Goal: Task Accomplishment & Management: Use online tool/utility

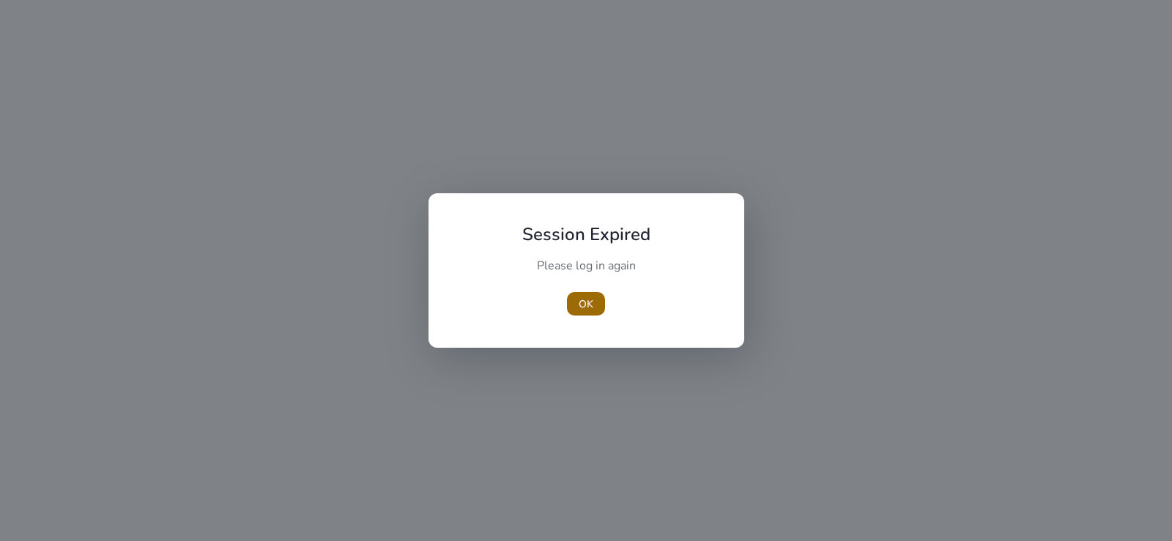
click at [596, 300] on span "button" at bounding box center [586, 303] width 38 height 35
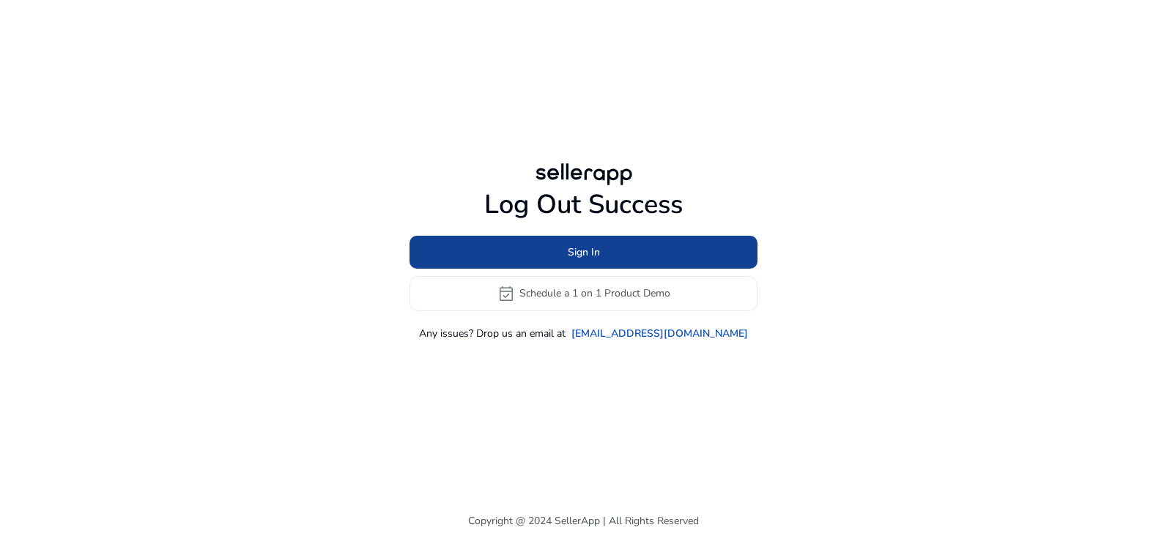
click at [608, 258] on span at bounding box center [584, 251] width 348 height 35
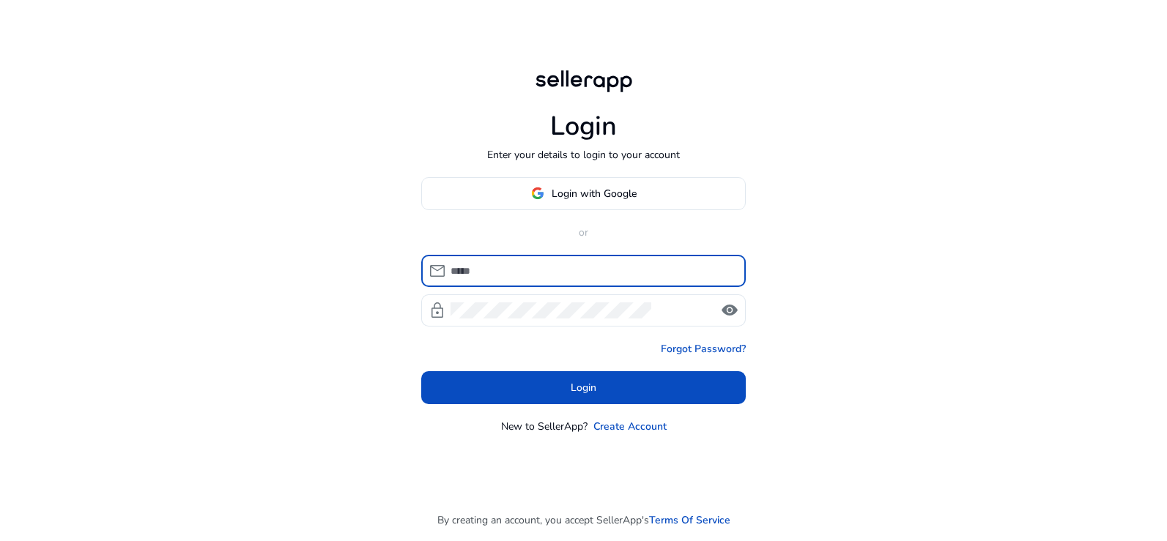
type input "**********"
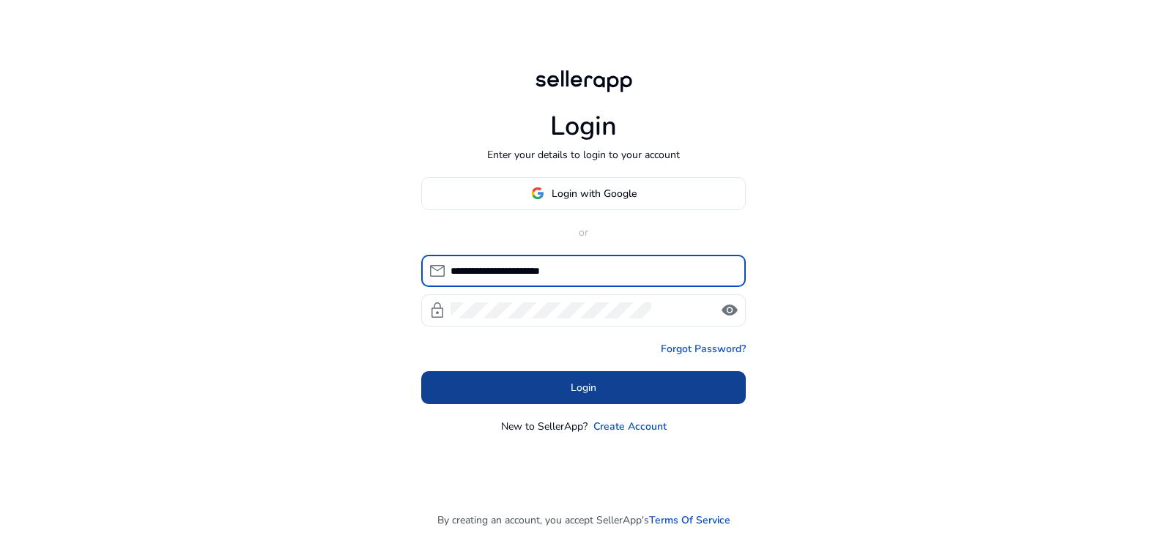
click at [610, 388] on span at bounding box center [583, 387] width 325 height 35
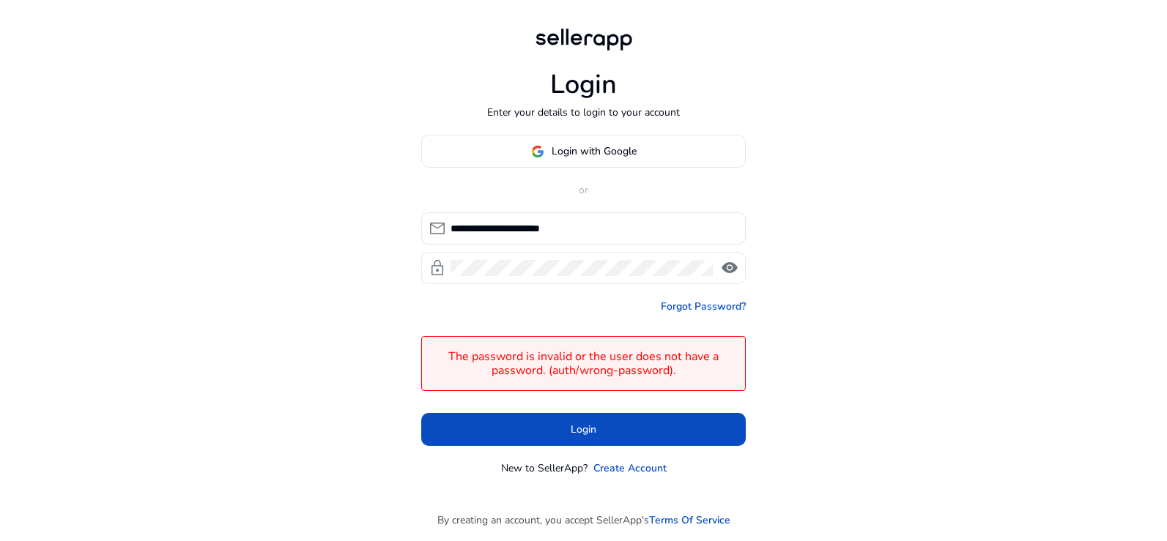
click at [726, 273] on span "visibility" at bounding box center [730, 268] width 18 height 18
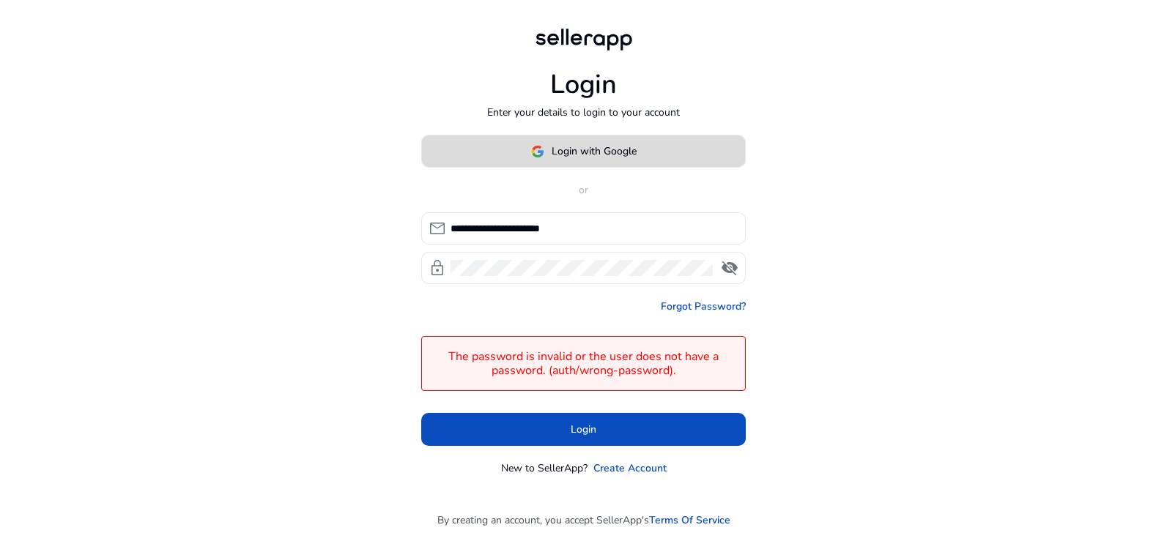
click at [611, 151] on span "Login with Google" at bounding box center [594, 151] width 85 height 15
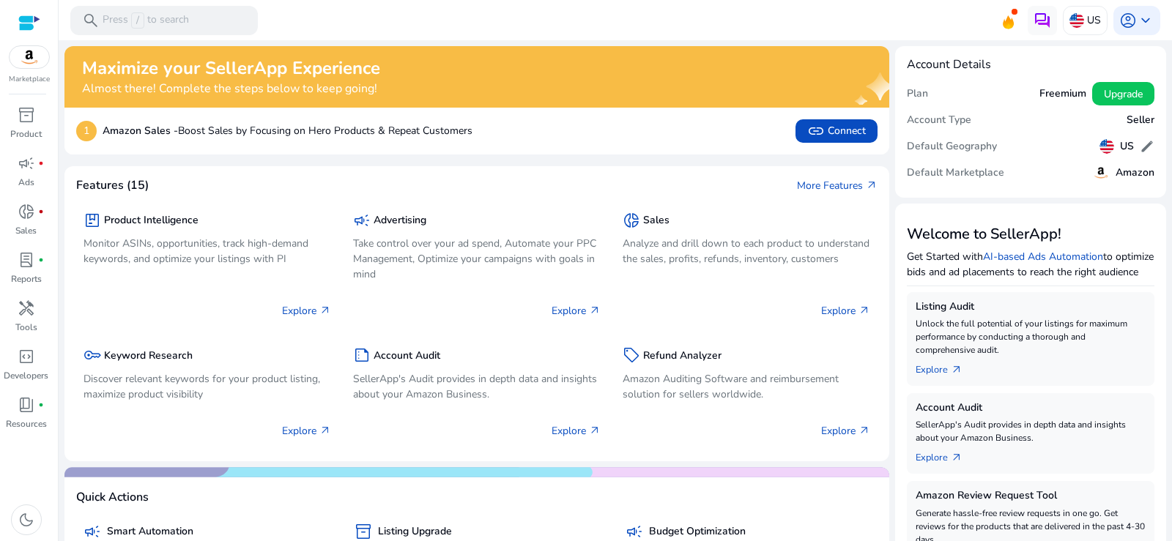
click at [32, 28] on div at bounding box center [29, 23] width 22 height 17
click at [32, 21] on div at bounding box center [29, 23] width 22 height 17
click at [174, 16] on p "Press / to search" at bounding box center [146, 20] width 86 height 16
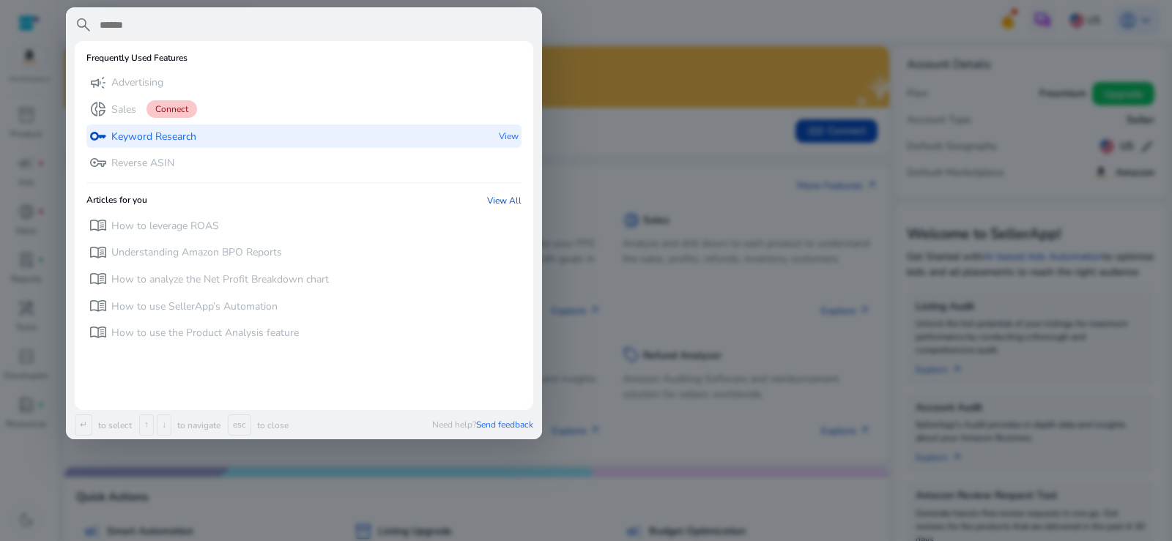
click at [179, 137] on p "Keyword Research" at bounding box center [153, 137] width 85 height 15
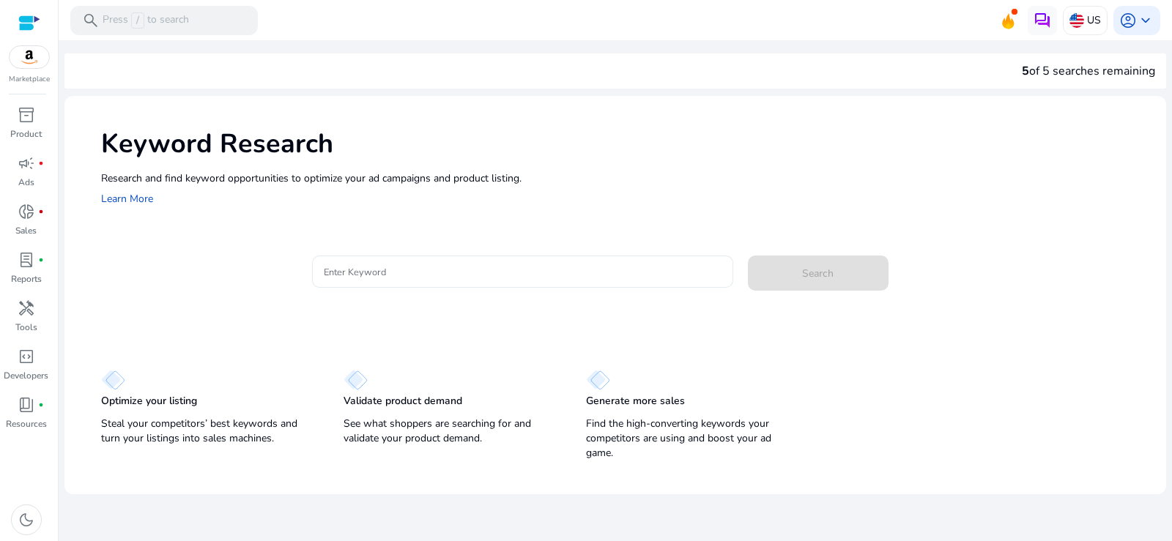
click at [419, 280] on input "Enter Keyword" at bounding box center [523, 272] width 398 height 16
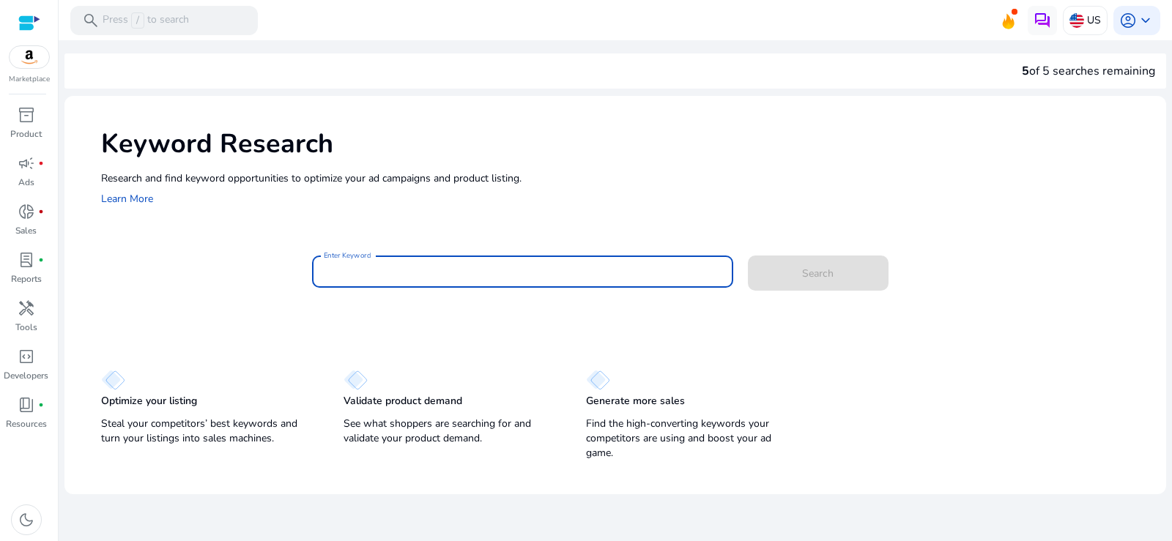
click at [419, 280] on input "Enter Keyword" at bounding box center [523, 272] width 398 height 16
click at [702, 199] on div "Research and find keyword opportunities to optimize your [PERSON_NAME] and prod…" at bounding box center [626, 189] width 1051 height 37
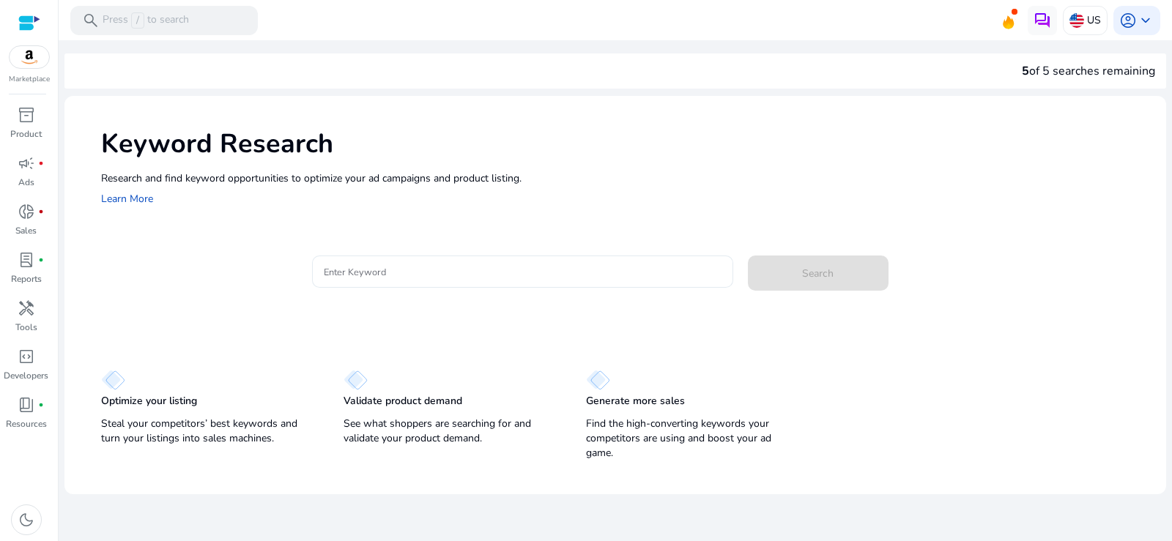
click at [456, 278] on input "Enter Keyword" at bounding box center [523, 272] width 398 height 16
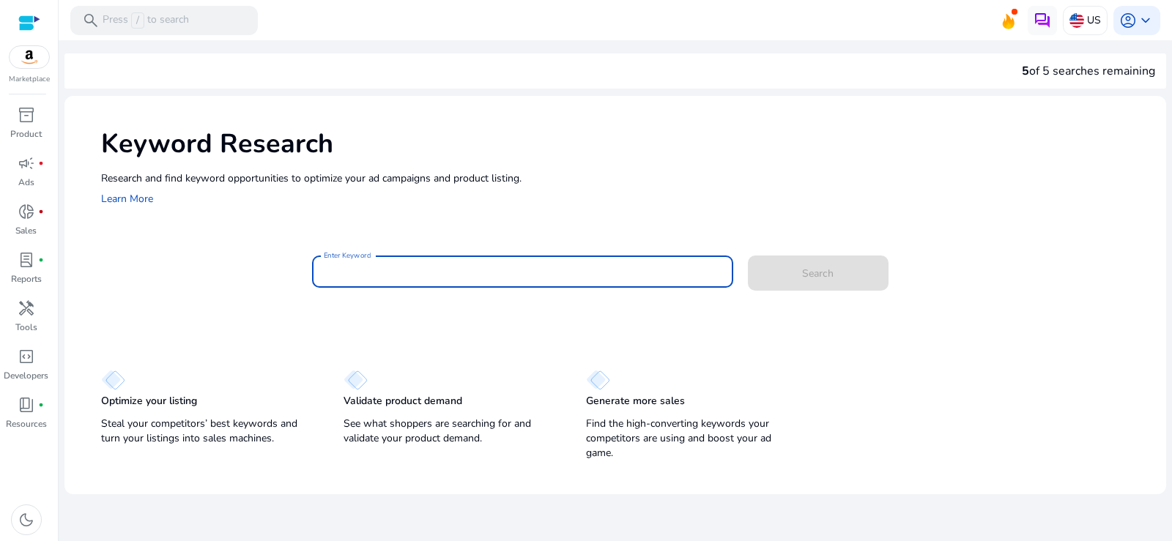
drag, startPoint x: 455, startPoint y: 278, endPoint x: 439, endPoint y: 280, distance: 16.2
click at [439, 280] on input "Enter Keyword" at bounding box center [523, 272] width 398 height 16
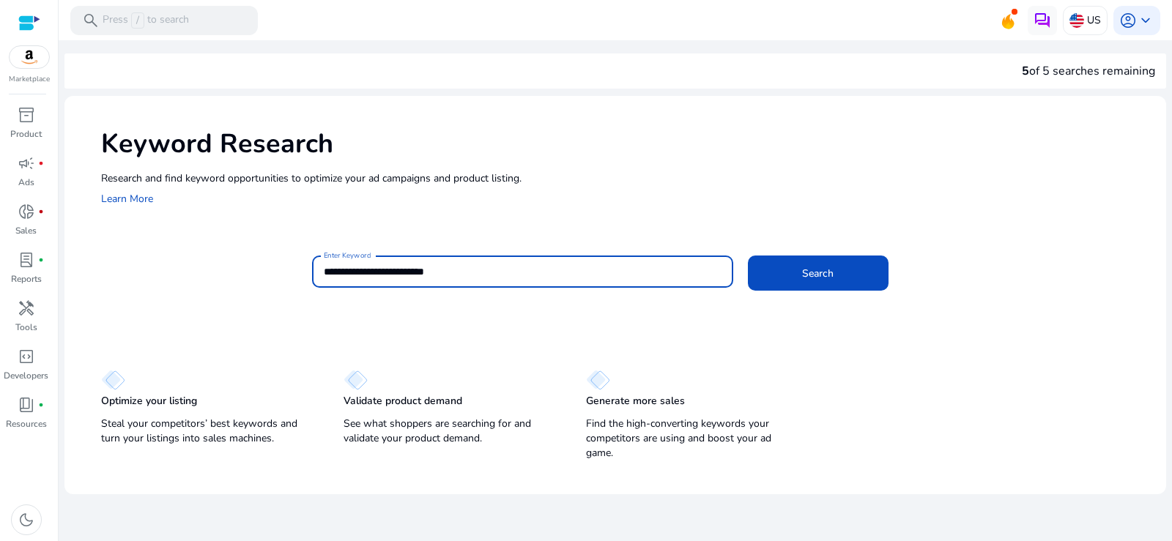
click at [748, 256] on button "Search" at bounding box center [818, 273] width 141 height 35
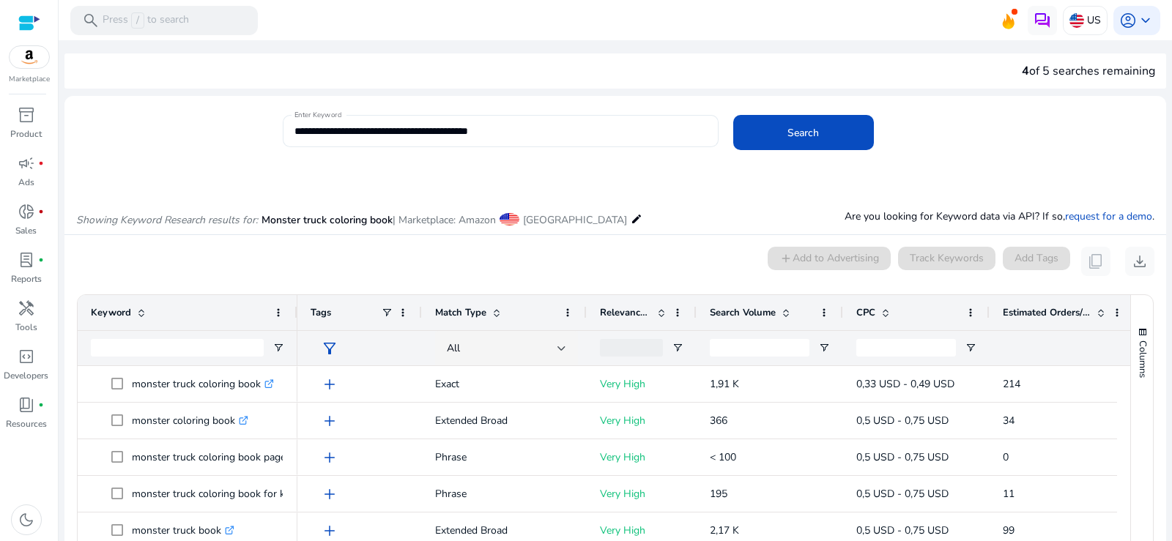
click at [528, 127] on input "**********" at bounding box center [501, 131] width 412 height 16
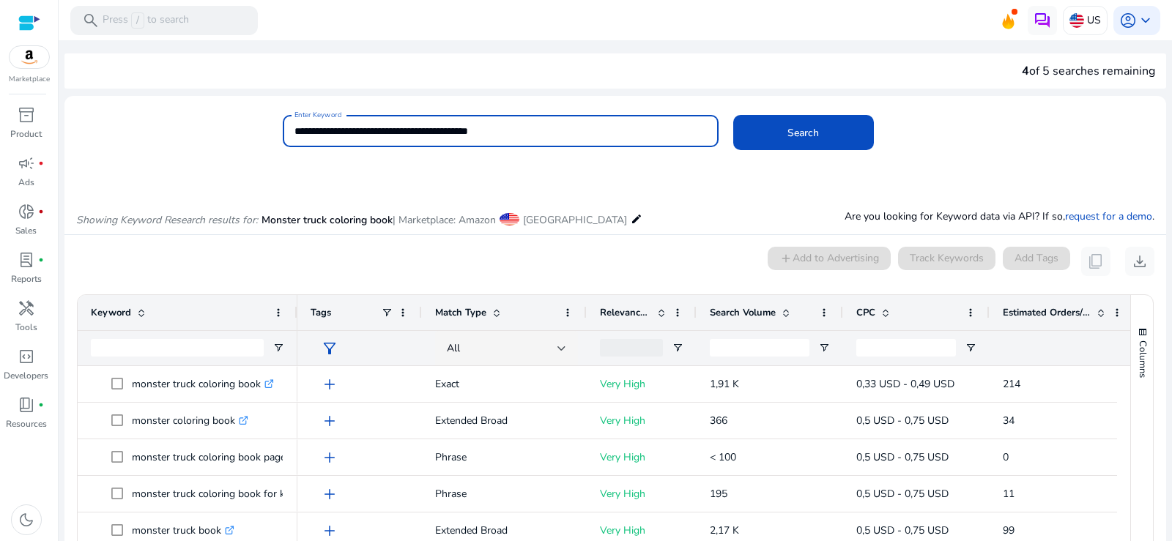
drag, startPoint x: 528, startPoint y: 128, endPoint x: 495, endPoint y: 132, distance: 32.4
click at [495, 132] on input "**********" at bounding box center [501, 131] width 412 height 16
type input "**********"
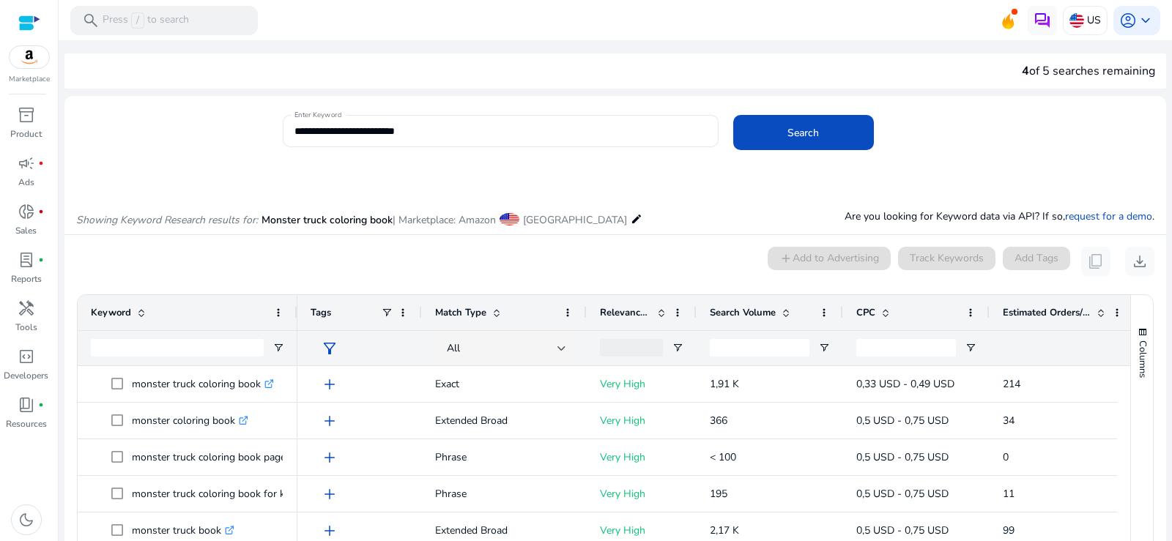
click at [382, 187] on div "Showing Keyword Research results for: Monster truck coloring book | Marketplace…" at bounding box center [615, 204] width 1102 height 60
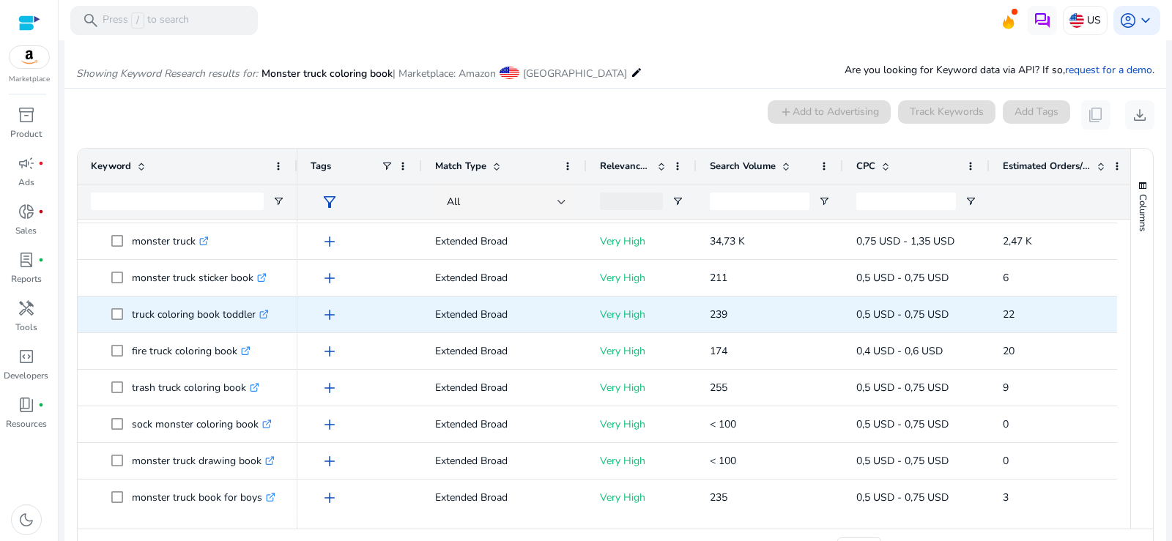
scroll to position [513, 0]
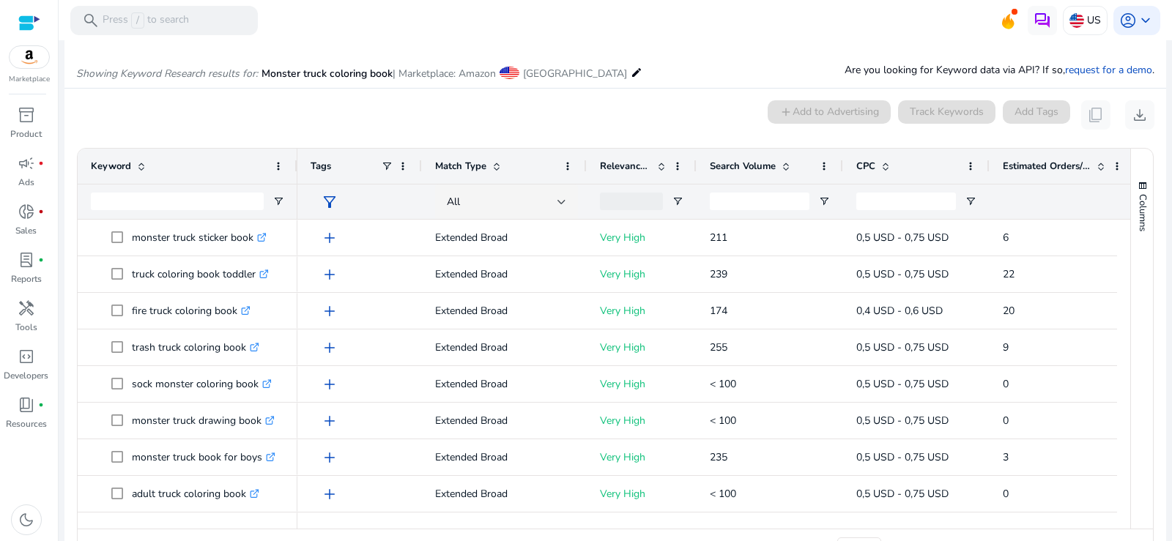
click at [788, 172] on span at bounding box center [786, 166] width 12 height 12
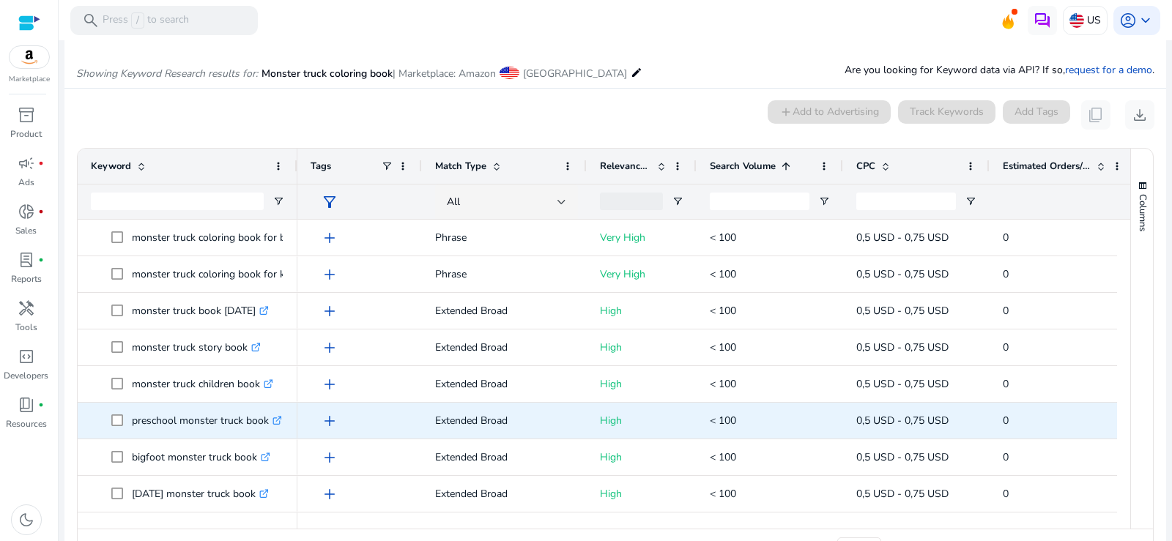
scroll to position [0, 0]
